Goal: Transaction & Acquisition: Purchase product/service

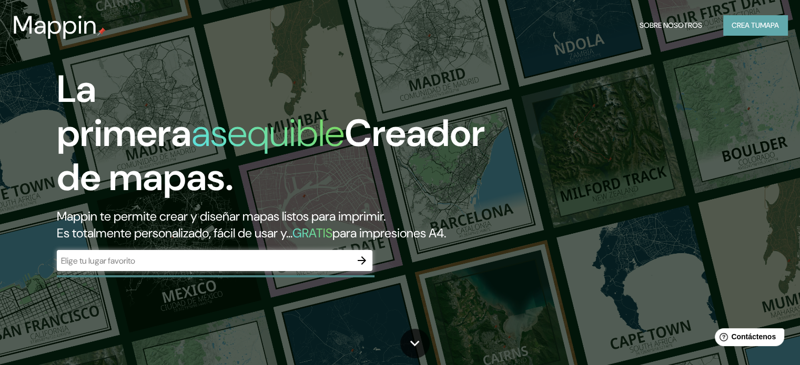
click at [747, 25] on font "Crea tu" at bounding box center [745, 25] width 28 height 9
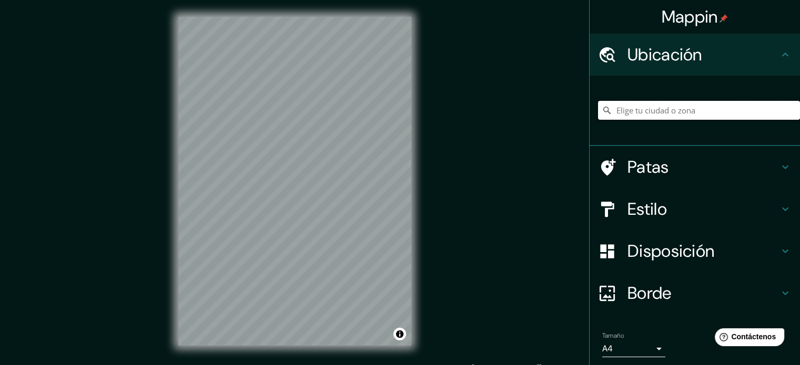
click at [660, 110] on input "Elige tu ciudad o zona" at bounding box center [699, 110] width 202 height 19
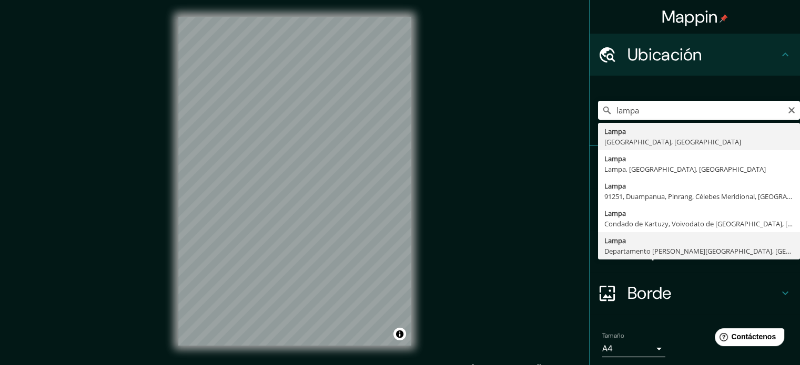
type input "Lampa, Departamento de Puno, Perú"
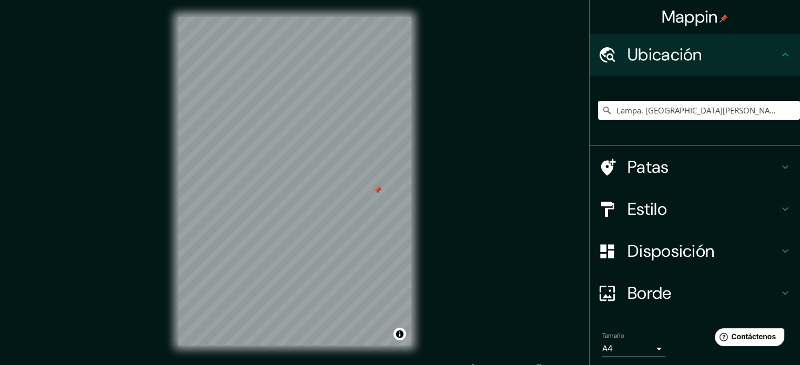
click at [375, 193] on div at bounding box center [377, 190] width 8 height 8
click at [262, 74] on div at bounding box center [265, 76] width 8 height 8
click at [265, 74] on div at bounding box center [265, 76] width 8 height 8
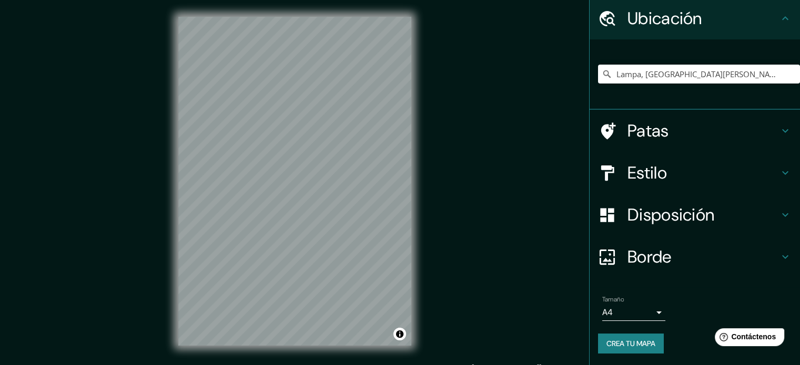
click at [637, 342] on font "Crea tu mapa" at bounding box center [630, 343] width 49 height 9
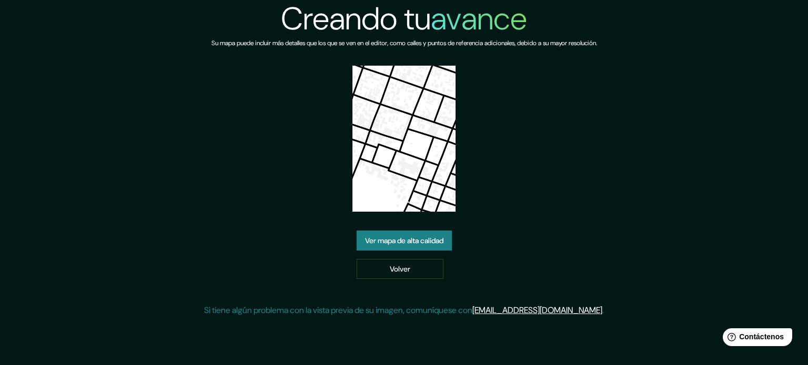
click at [403, 166] on img at bounding box center [404, 139] width 104 height 146
click at [411, 242] on font "Ver mapa de alta calidad" at bounding box center [404, 240] width 78 height 9
